Goal: Information Seeking & Learning: Learn about a topic

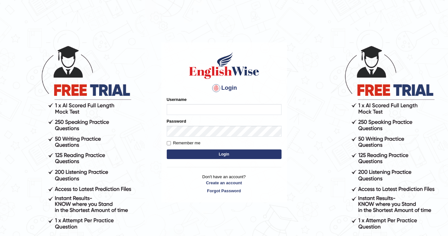
type input "0407970233"
click at [194, 150] on button "Login" at bounding box center [224, 154] width 115 height 10
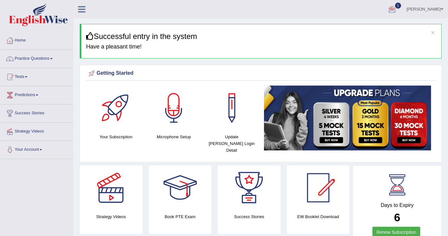
click at [396, 7] on div at bounding box center [393, 10] width 10 height 10
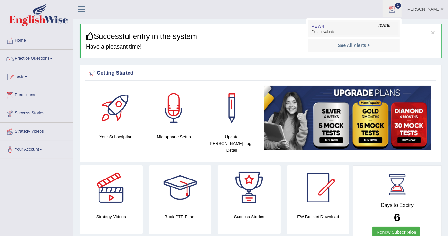
click at [352, 27] on link "PEW4 Sep 21, 2025 Exam evaluated" at bounding box center [354, 28] width 88 height 13
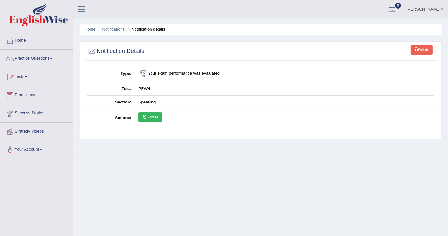
click at [154, 118] on link "Scores" at bounding box center [151, 117] width 24 height 10
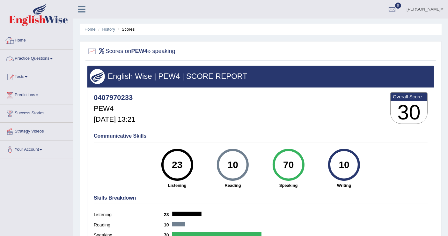
click at [18, 41] on link "Home" at bounding box center [36, 40] width 73 height 16
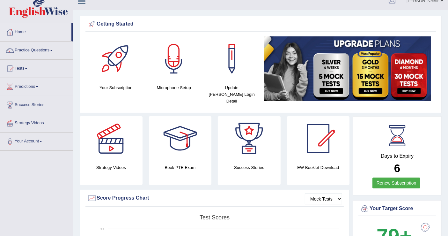
scroll to position [8, 0]
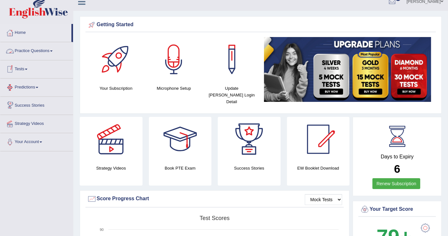
click at [46, 49] on link "Practice Questions" at bounding box center [36, 50] width 73 height 16
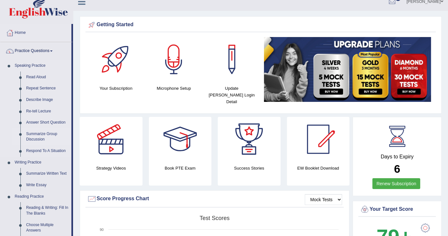
click at [34, 133] on link "Summarize Group Discussion" at bounding box center [47, 136] width 48 height 17
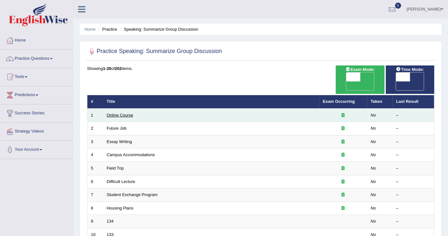
click at [117, 113] on link "Online Course" at bounding box center [120, 115] width 26 height 5
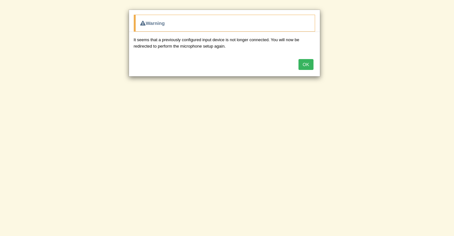
click at [306, 63] on button "OK" at bounding box center [305, 64] width 15 height 11
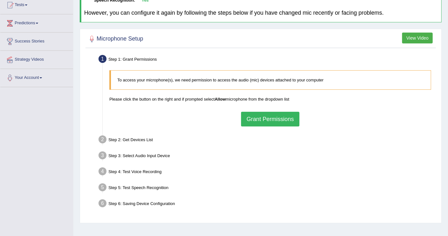
scroll to position [72, 0]
click at [276, 117] on button "Grant Permissions" at bounding box center [270, 118] width 58 height 15
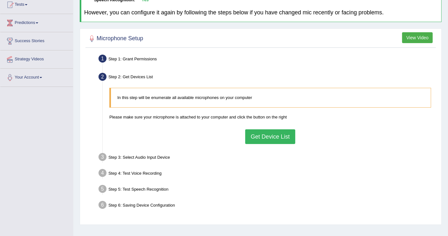
click at [274, 141] on button "Get Device List" at bounding box center [270, 136] width 50 height 15
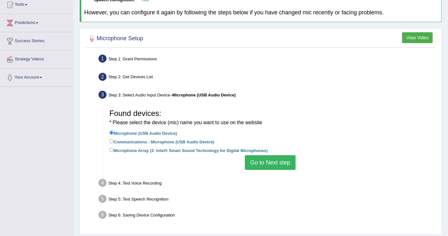
scroll to position [99, 0]
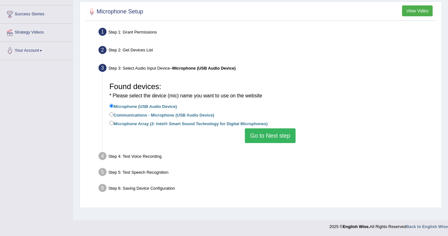
click at [275, 139] on button "Go to Next step" at bounding box center [270, 135] width 51 height 15
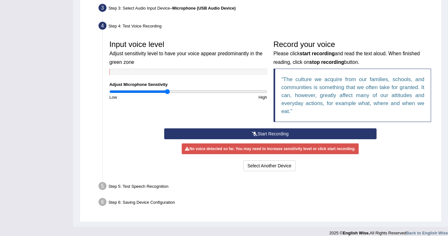
scroll to position [160, 0]
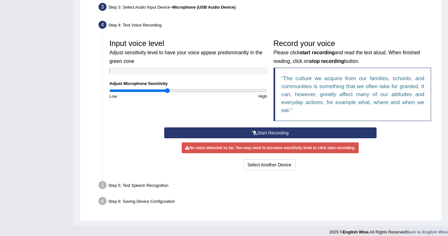
click at [271, 135] on button "Start Recording" at bounding box center [270, 132] width 213 height 11
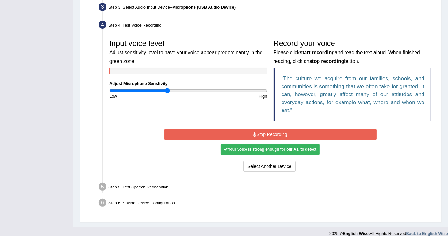
click at [270, 134] on button "Stop Recording" at bounding box center [270, 134] width 213 height 11
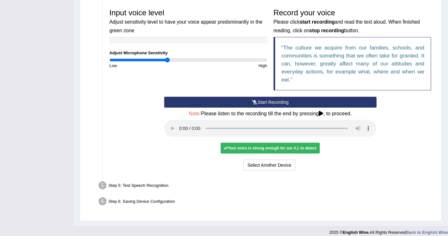
scroll to position [191, 0]
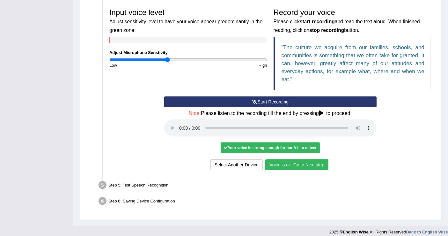
click at [304, 162] on button "Voice is ok. Go to Next step" at bounding box center [297, 164] width 63 height 11
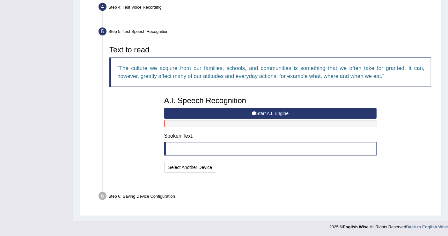
scroll to position [162, 0]
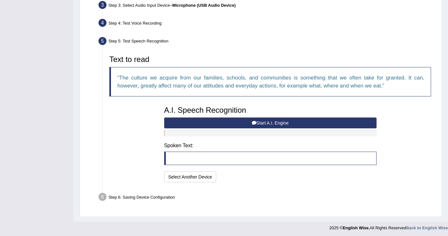
click at [259, 119] on button "Start A.I. Engine" at bounding box center [270, 122] width 213 height 11
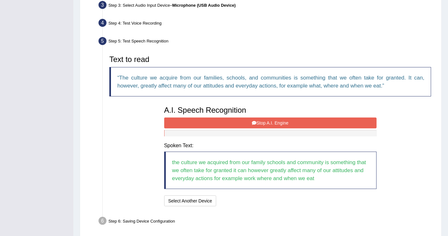
click at [280, 119] on button "Stop A.I. Engine" at bounding box center [270, 122] width 213 height 11
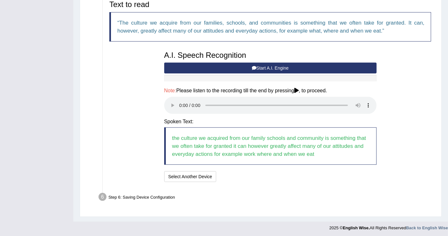
scroll to position [217, 0]
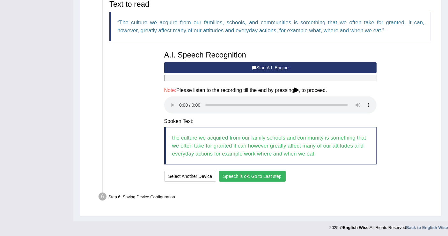
click at [242, 175] on button "Speech is ok. Go to Last step" at bounding box center [252, 176] width 67 height 11
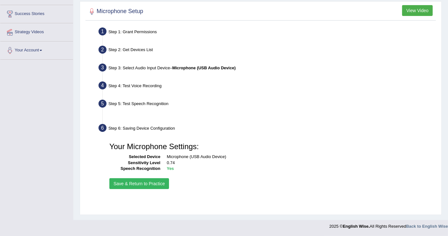
scroll to position [99, 0]
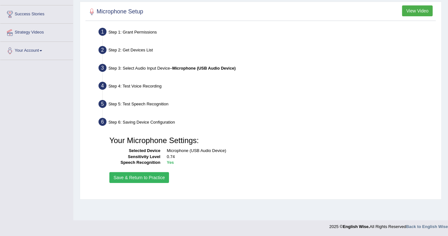
click at [149, 176] on button "Save & Return to Practice" at bounding box center [139, 177] width 60 height 11
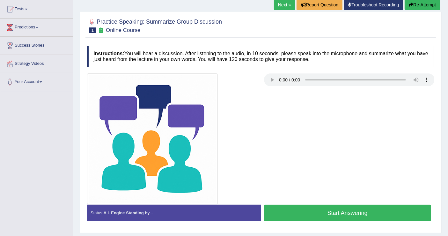
scroll to position [99, 0]
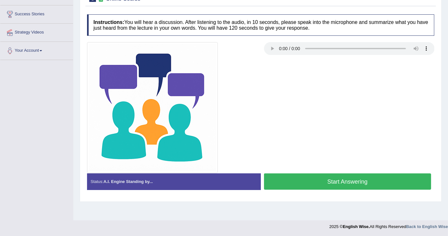
click at [350, 180] on button "Start Answering" at bounding box center [348, 181] width 168 height 16
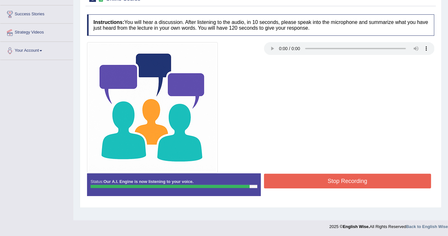
click at [339, 179] on button "Stop Recording" at bounding box center [348, 181] width 168 height 15
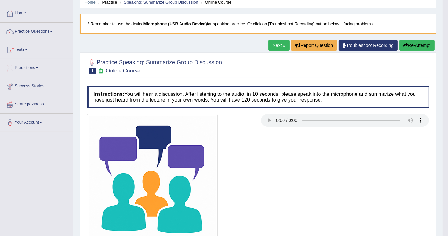
scroll to position [27, 0]
click at [274, 45] on link "Next »" at bounding box center [279, 45] width 21 height 11
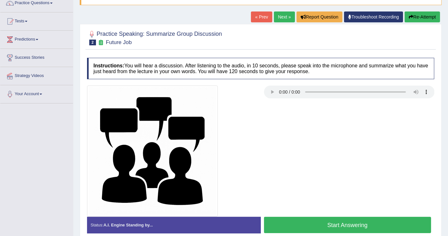
scroll to position [99, 0]
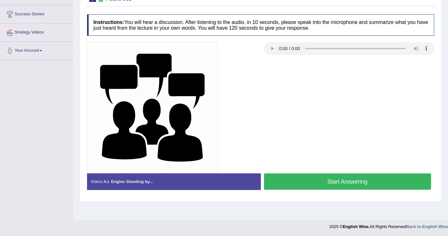
click at [342, 179] on button "Start Answering" at bounding box center [348, 181] width 168 height 16
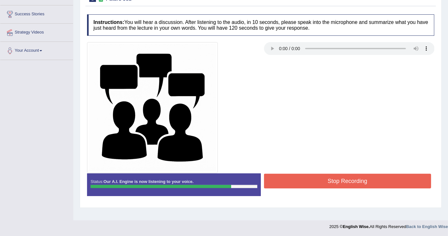
click at [346, 183] on button "Stop Recording" at bounding box center [348, 181] width 168 height 15
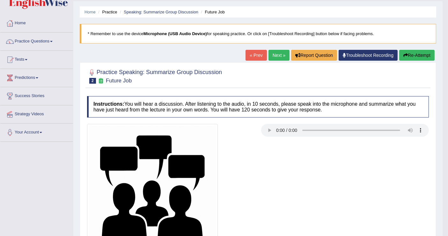
scroll to position [17, 0]
